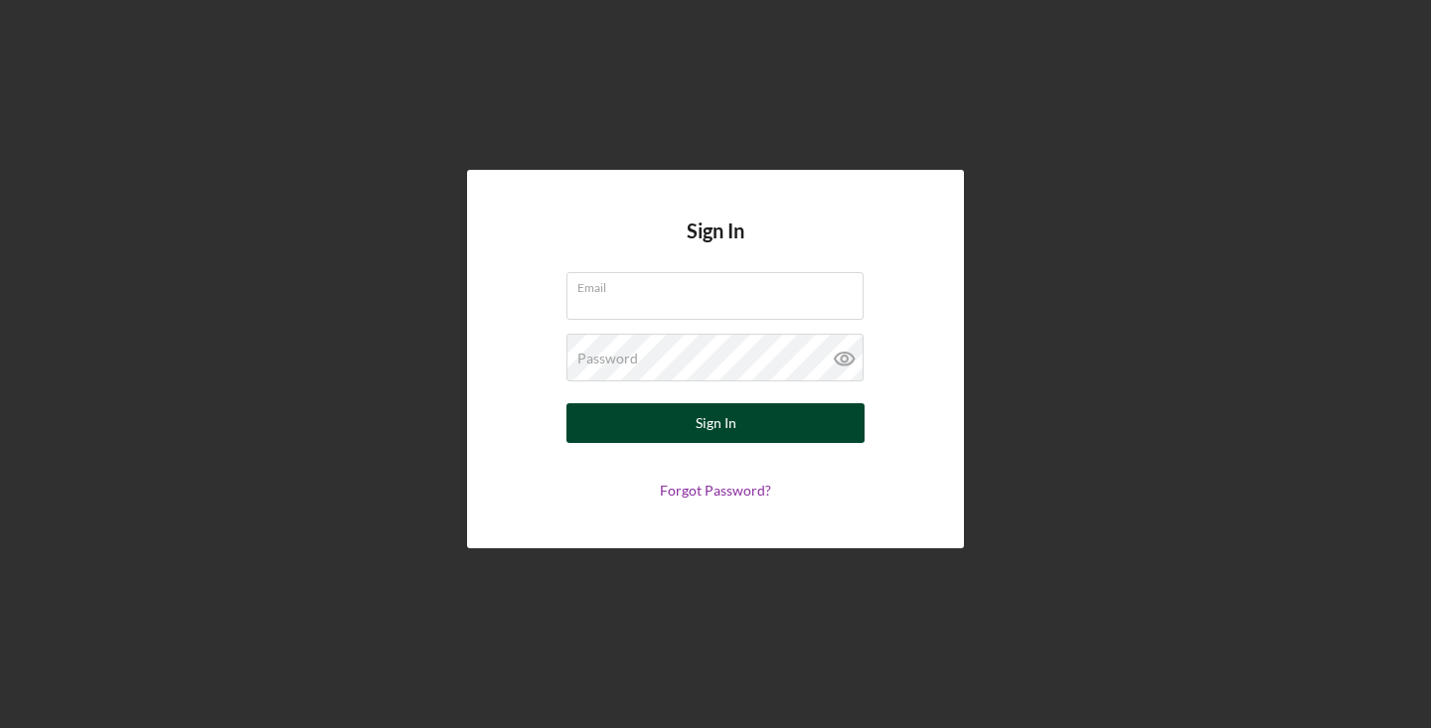
type input "[EMAIL_ADDRESS][DOMAIN_NAME]"
click at [704, 434] on div "Sign In" at bounding box center [715, 423] width 41 height 40
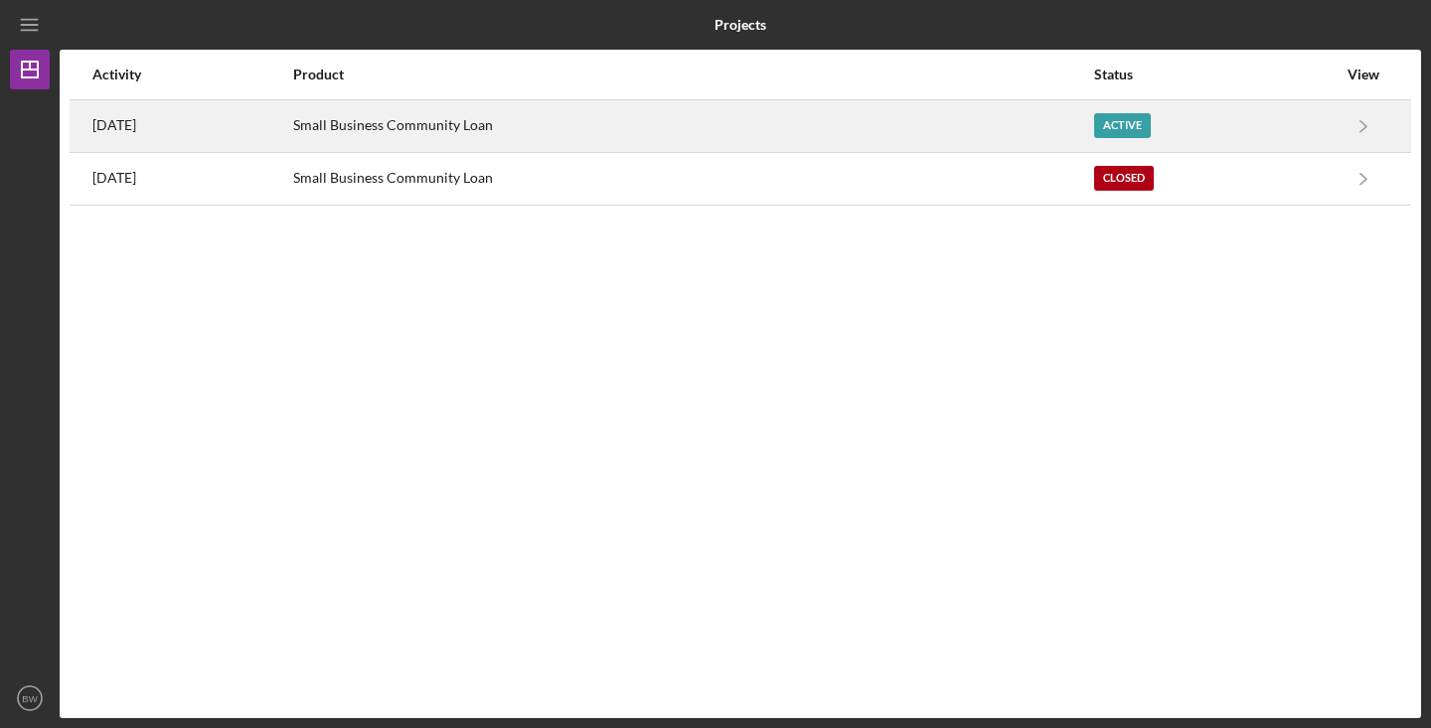
click at [1150, 131] on div "Active" at bounding box center [1122, 125] width 57 height 25
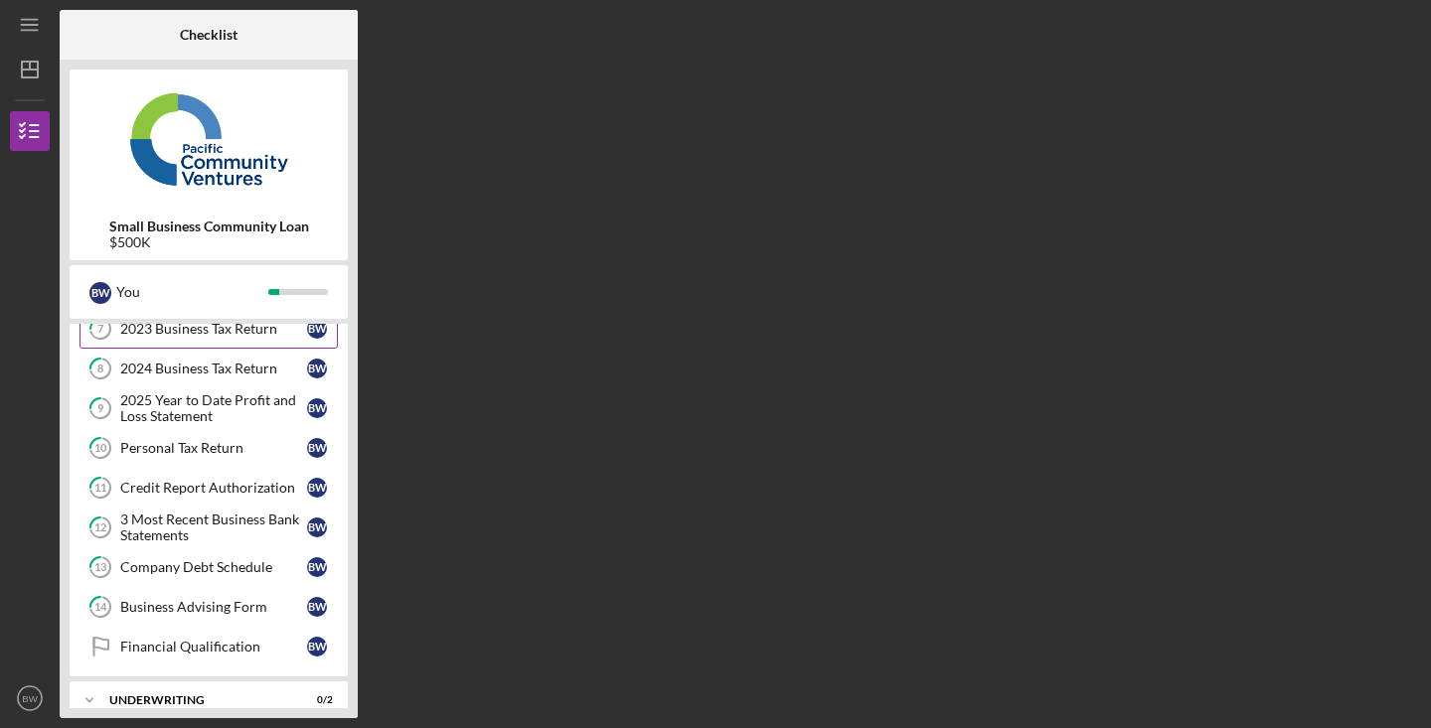
scroll to position [247, 0]
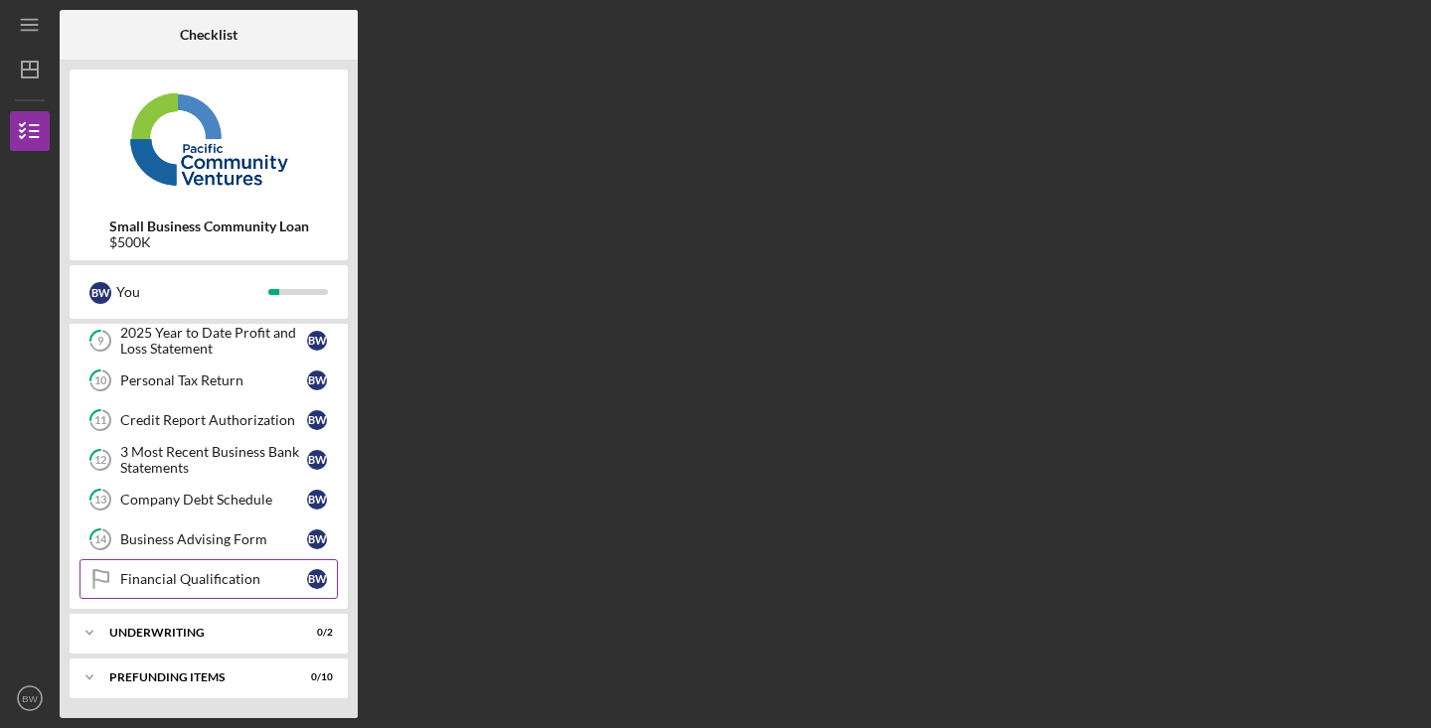
click at [228, 587] on link "Financial Qualification Financial Qualification B W" at bounding box center [208, 579] width 258 height 40
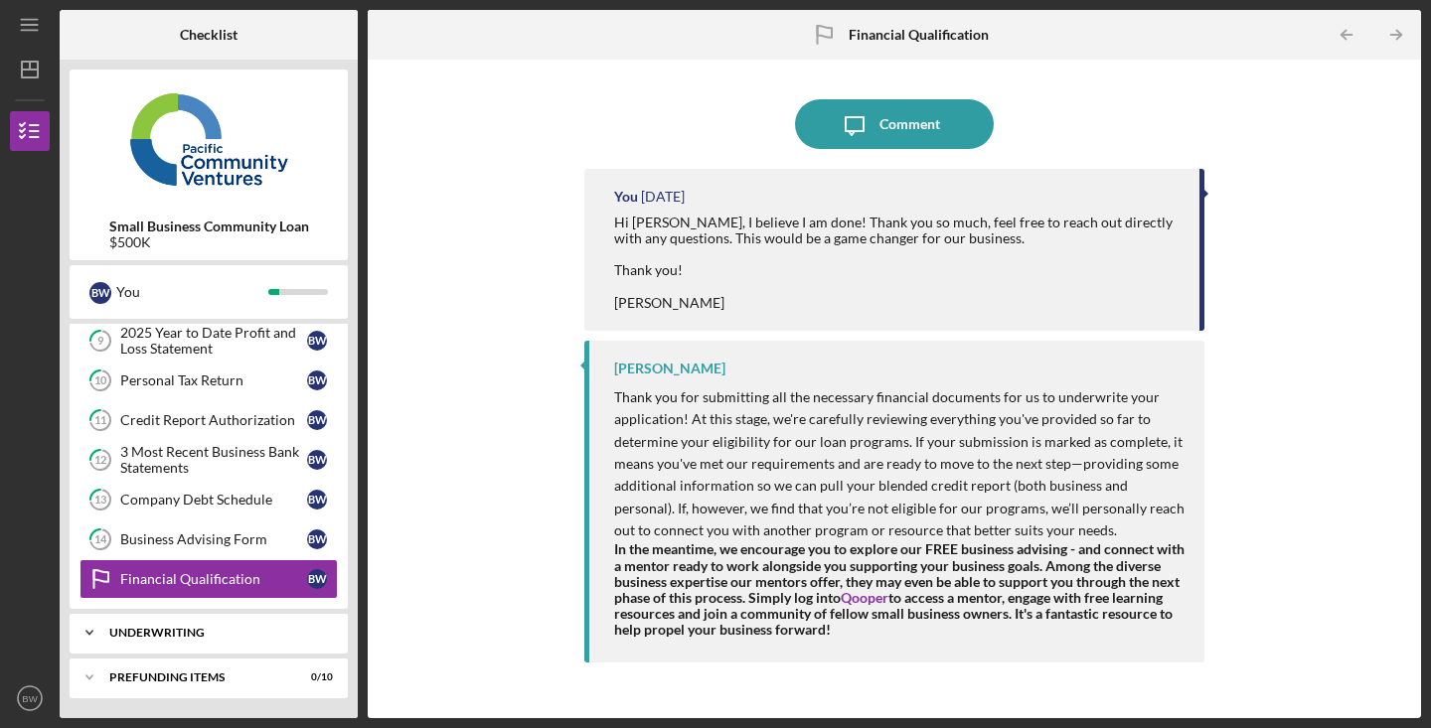
click at [204, 638] on div "Underwriting" at bounding box center [216, 633] width 214 height 12
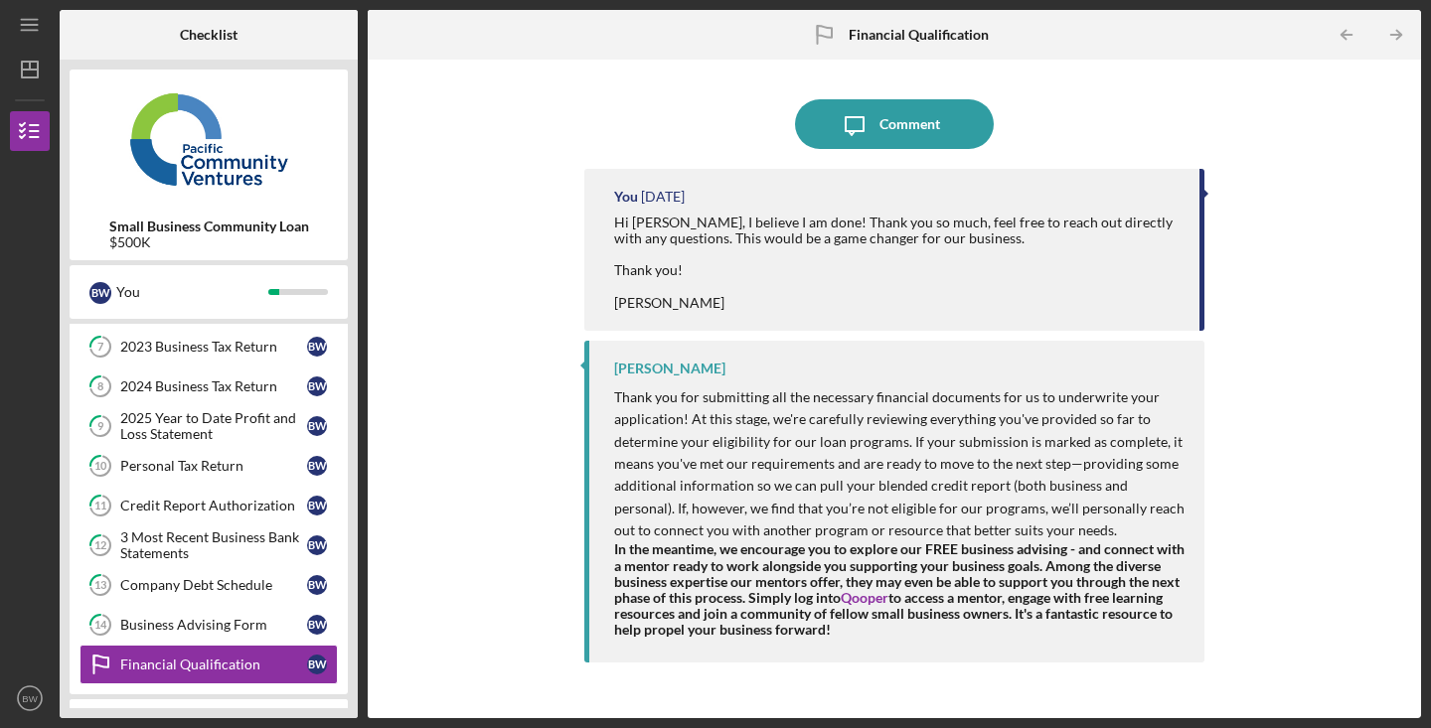
scroll to position [338, 0]
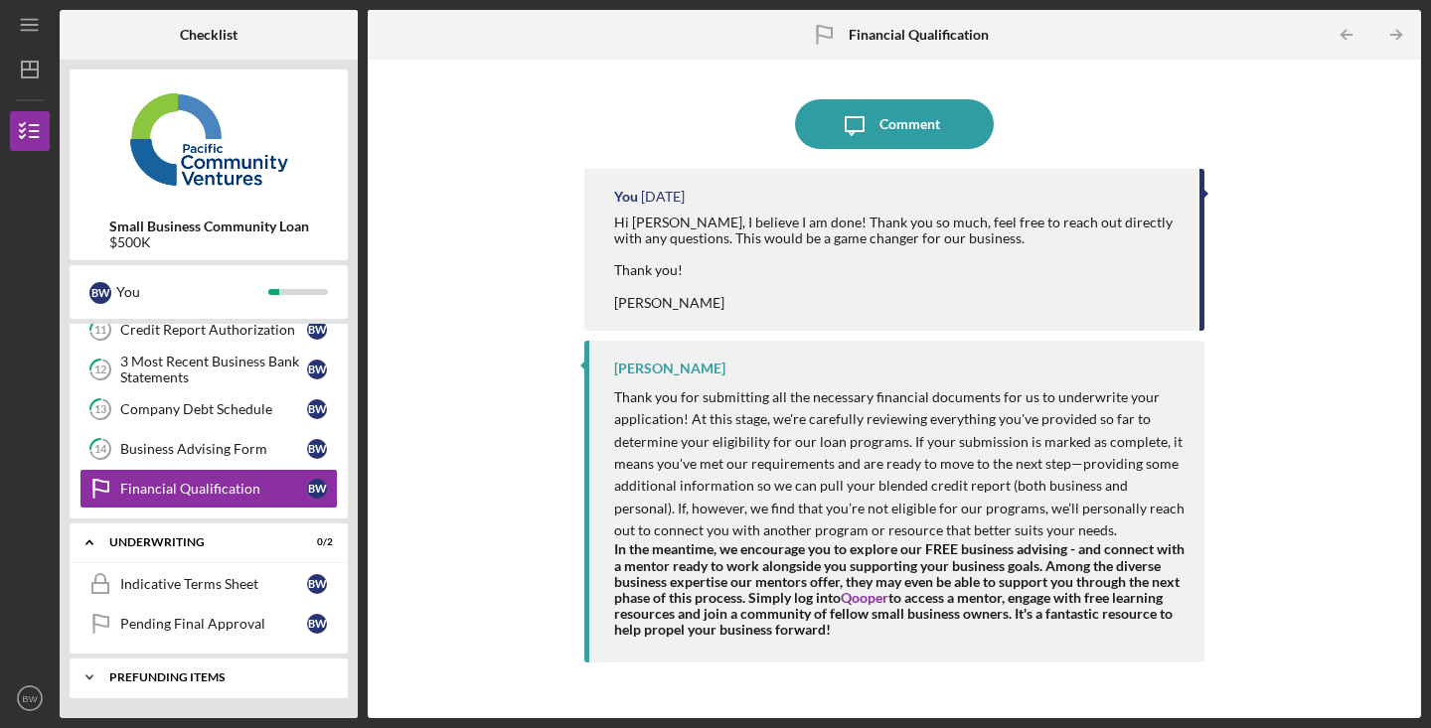
click at [219, 668] on div "Icon/Expander Prefunding Items 0 / 10" at bounding box center [209, 678] width 278 height 40
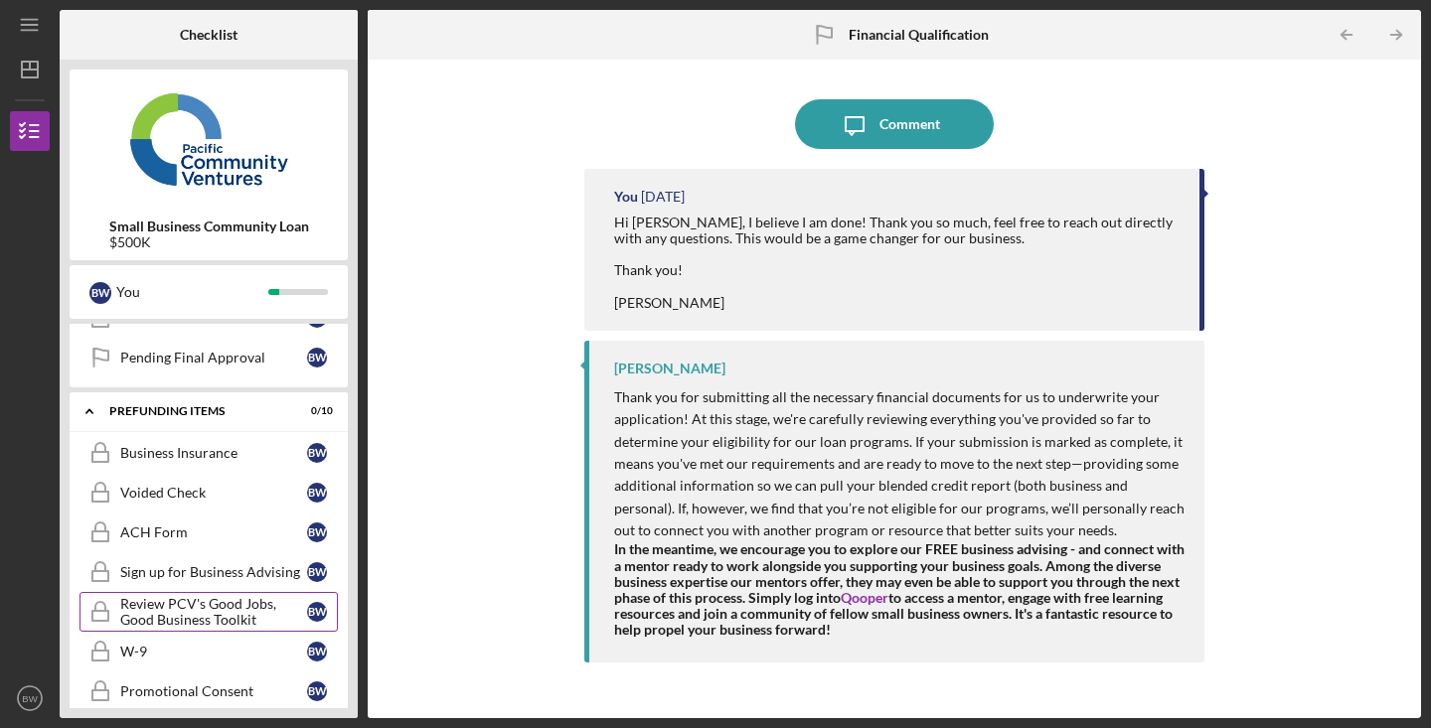
scroll to position [592, 0]
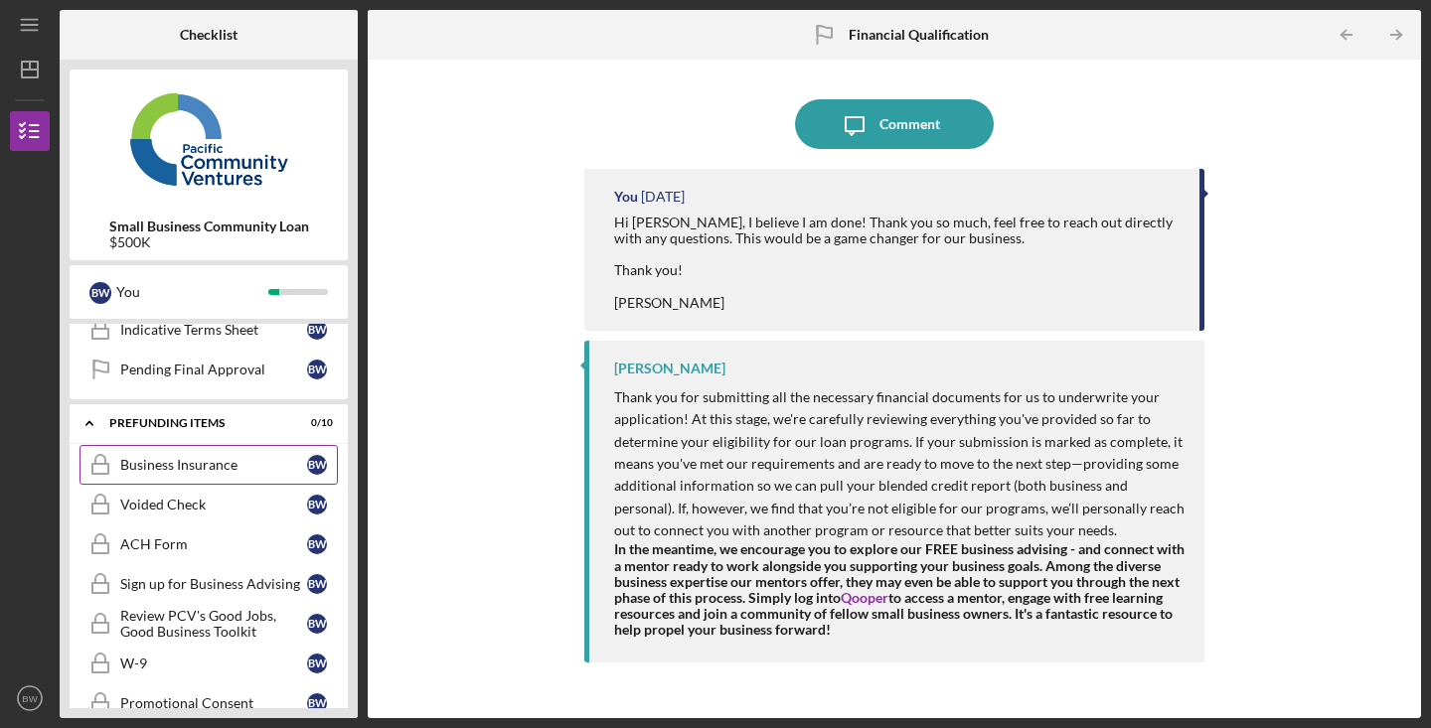
click at [193, 461] on div "Business Insurance" at bounding box center [213, 465] width 187 height 16
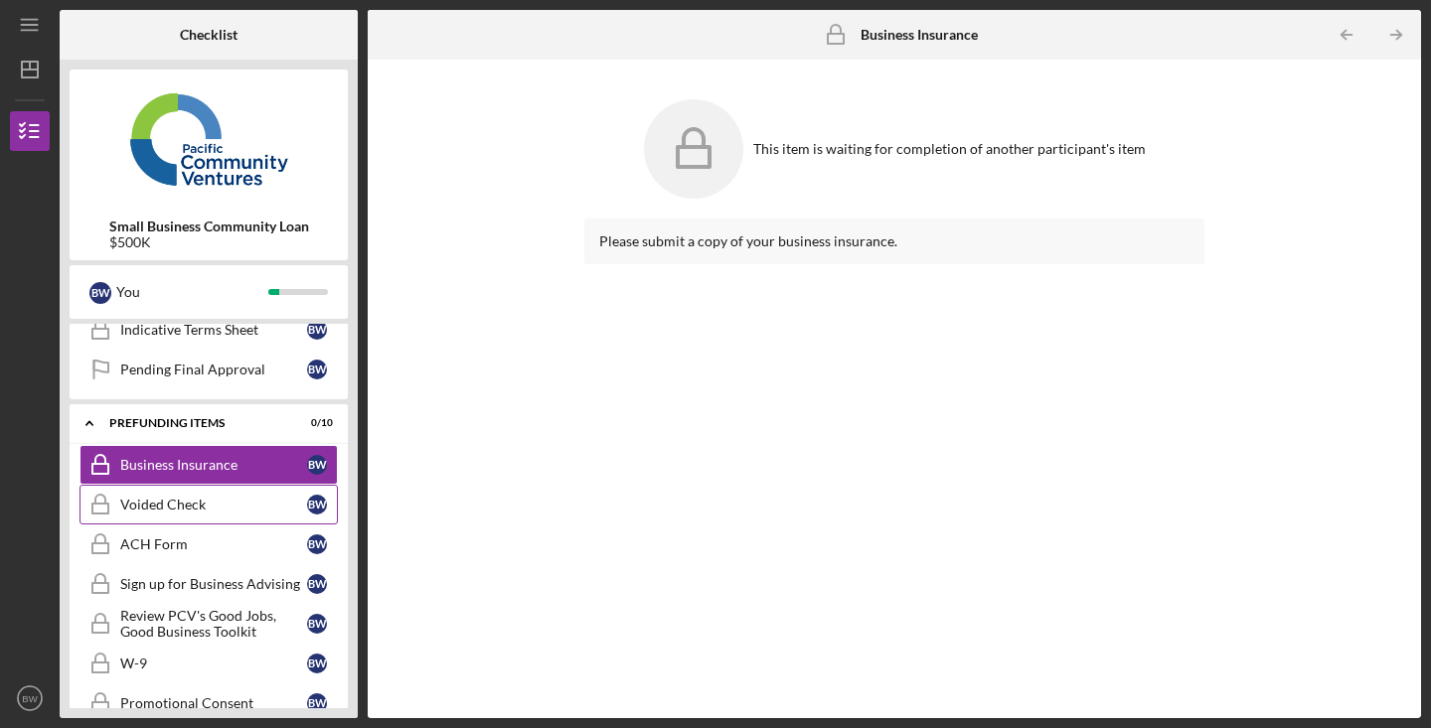
click at [189, 504] on div "Voided Check" at bounding box center [213, 505] width 187 height 16
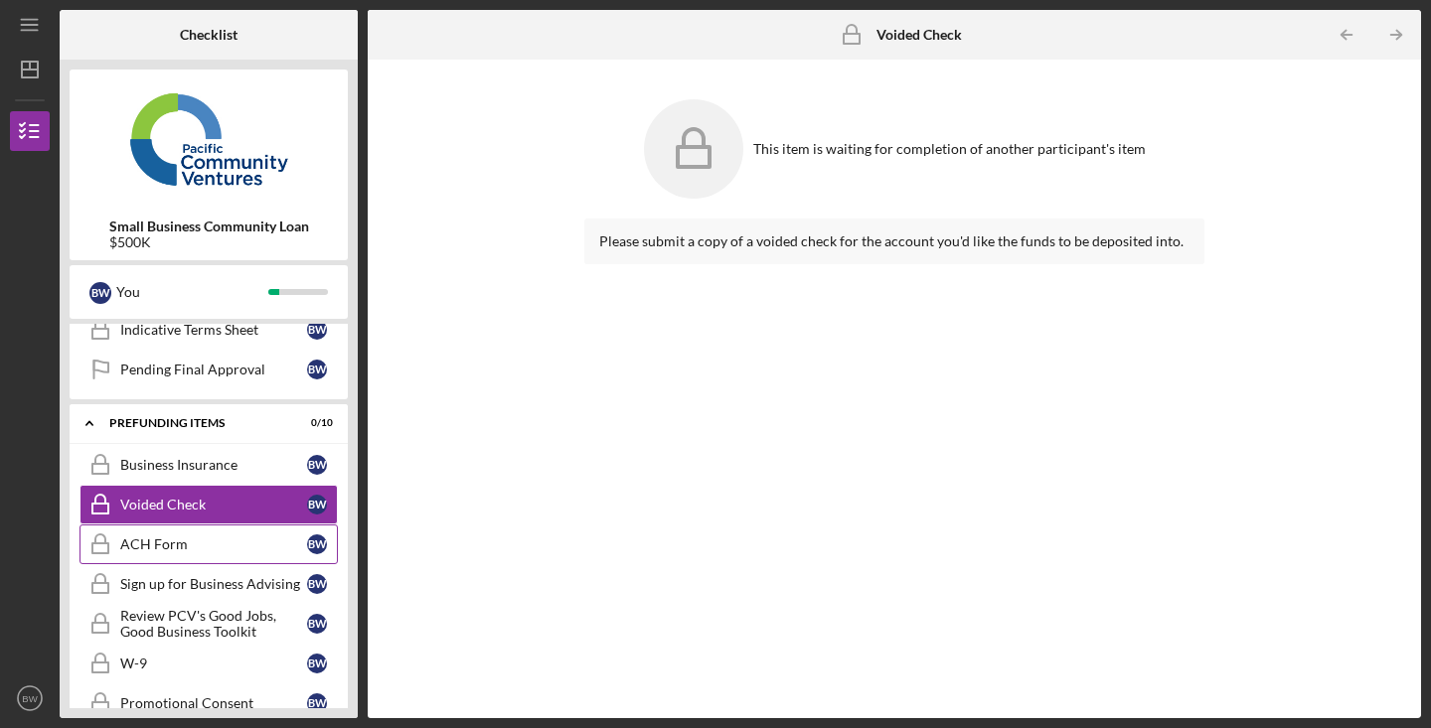
click at [189, 535] on link "ACH Form ACH Form B W" at bounding box center [208, 545] width 258 height 40
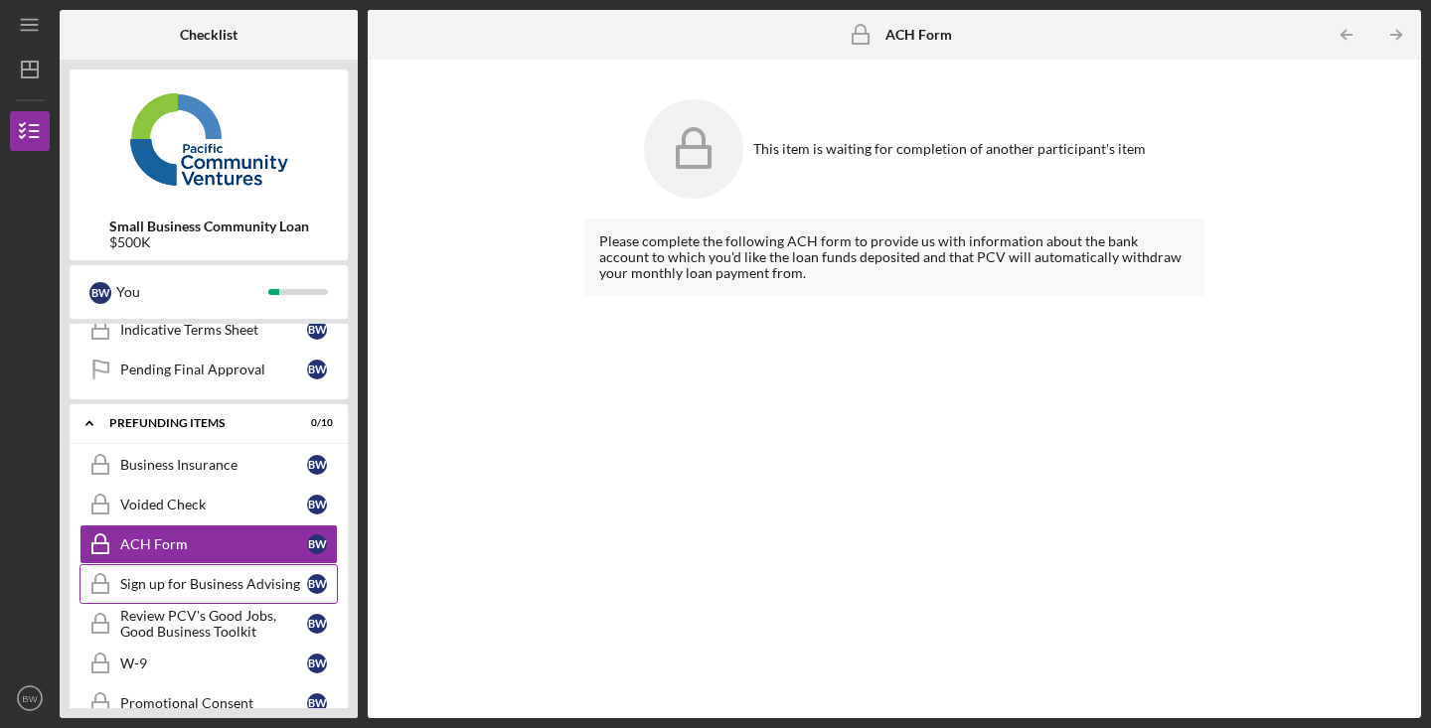
click at [189, 574] on link "Sign up for Business Advising Sign up for Business Advising B W" at bounding box center [208, 584] width 258 height 40
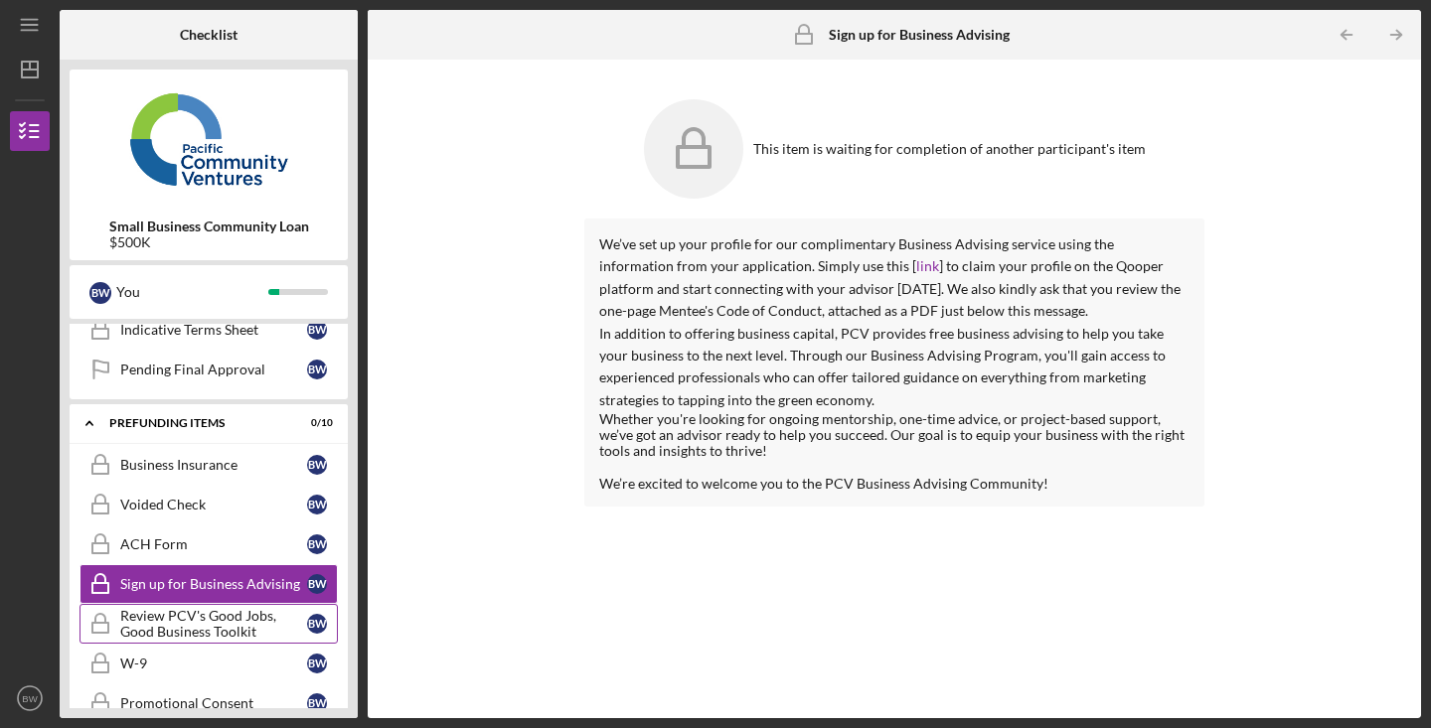
click at [185, 621] on div "Review PCV's Good Jobs, Good Business Toolkit" at bounding box center [213, 624] width 187 height 32
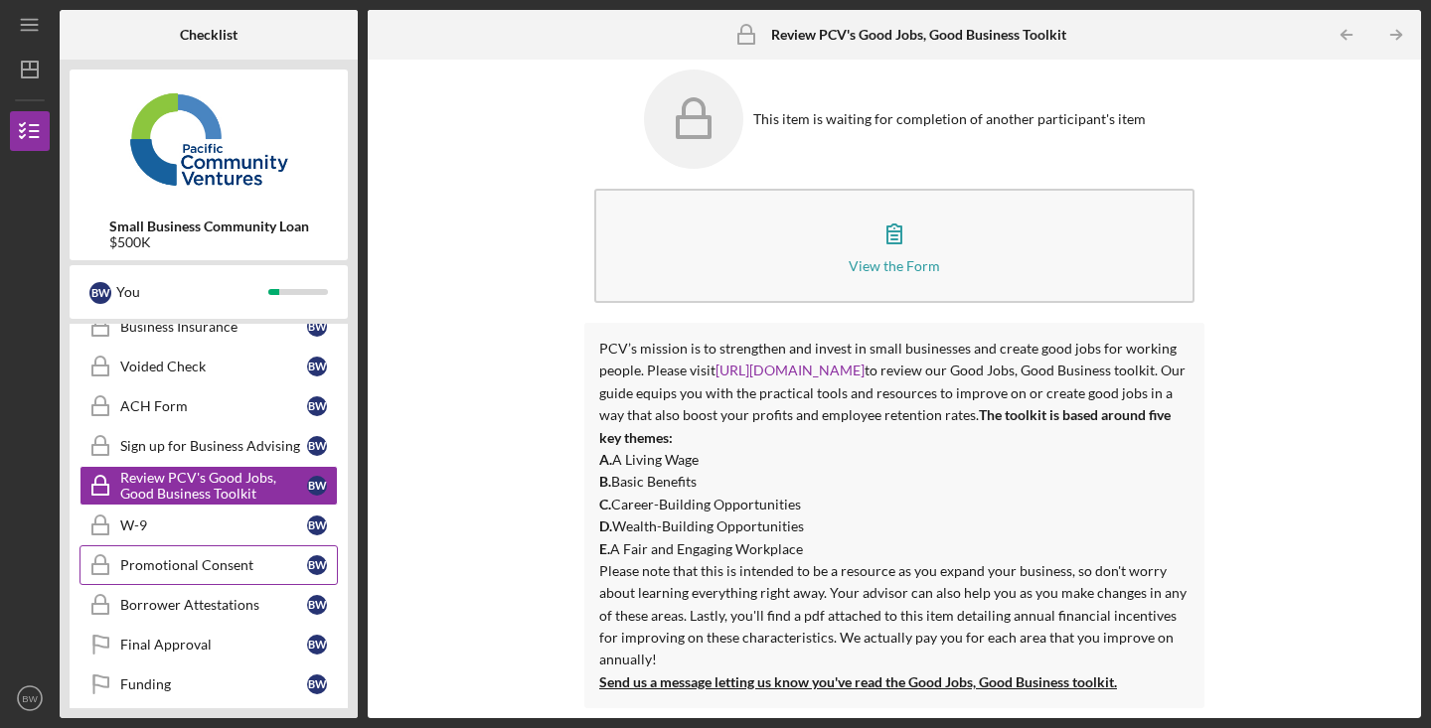
scroll to position [746, 0]
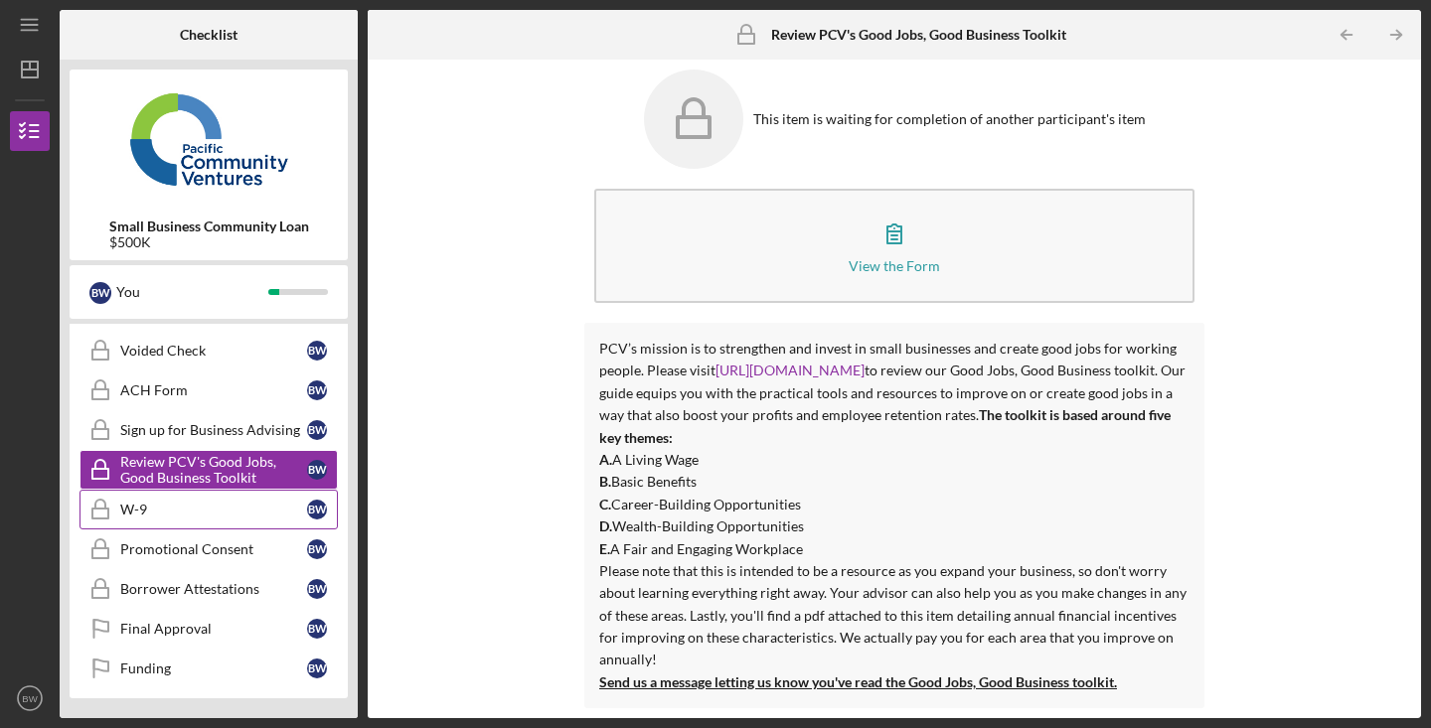
click at [246, 515] on div "W-9" at bounding box center [213, 510] width 187 height 16
